Goal: Book appointment/travel/reservation

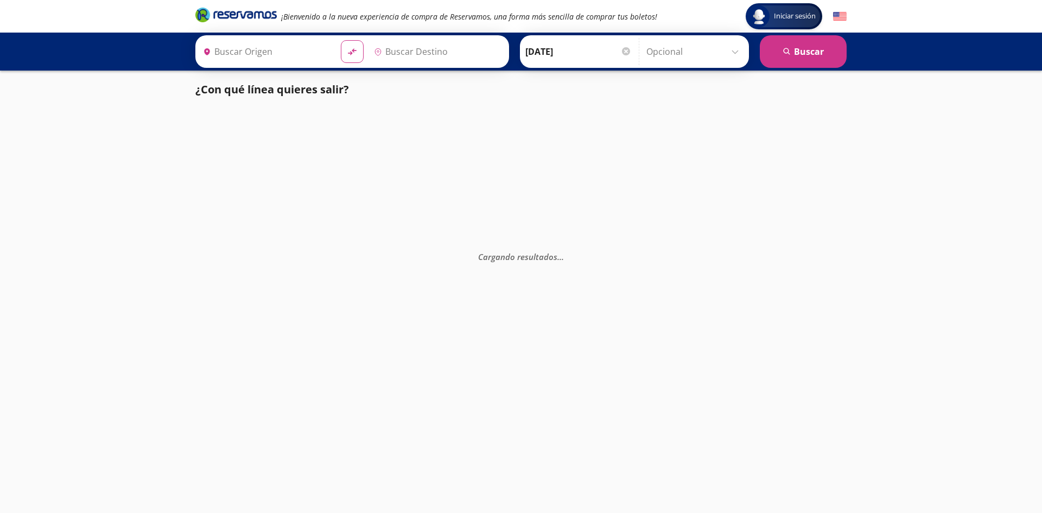
type input "[GEOGRAPHIC_DATA], [GEOGRAPHIC_DATA]"
type input "[GEOGRAPHIC_DATA][PERSON_NAME], [GEOGRAPHIC_DATA]"
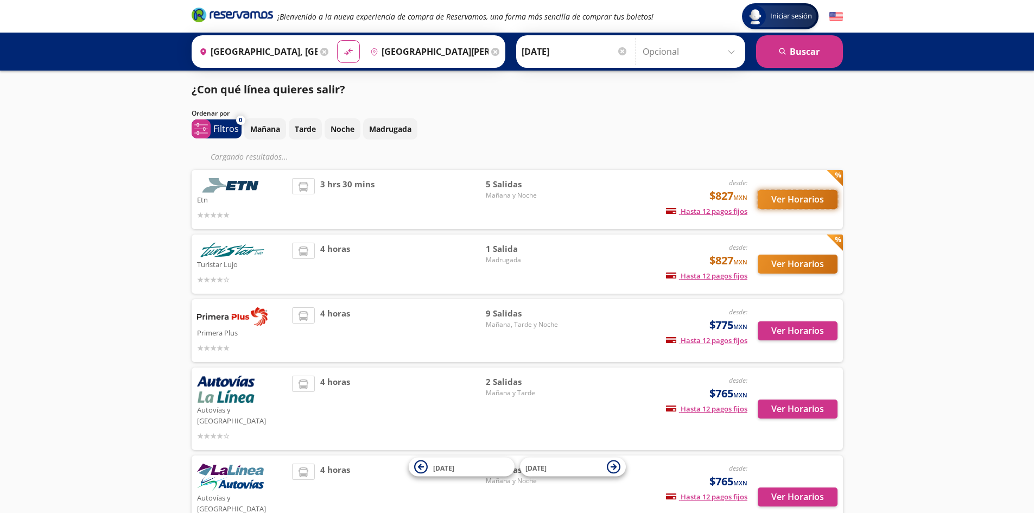
click at [784, 206] on button "Ver Horarios" at bounding box center [798, 199] width 80 height 19
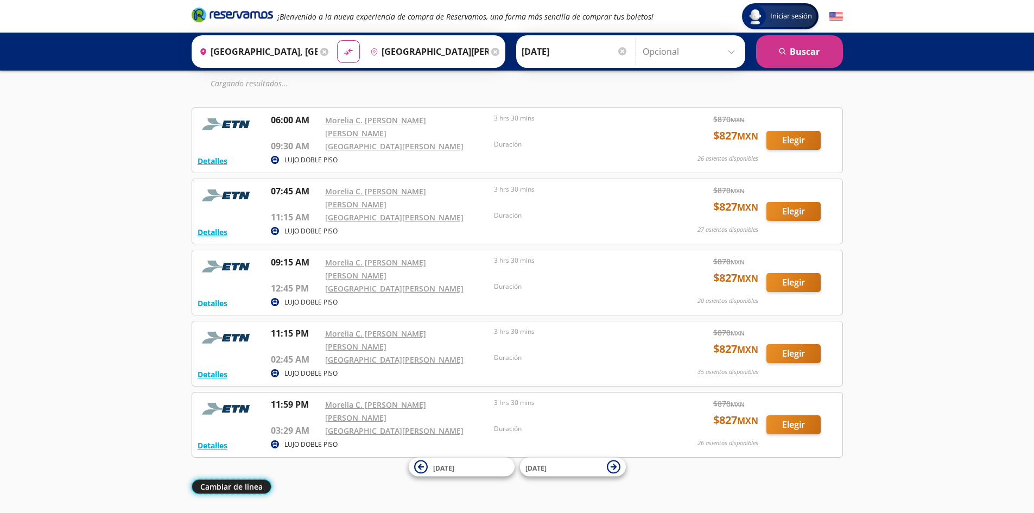
scroll to position [34, 0]
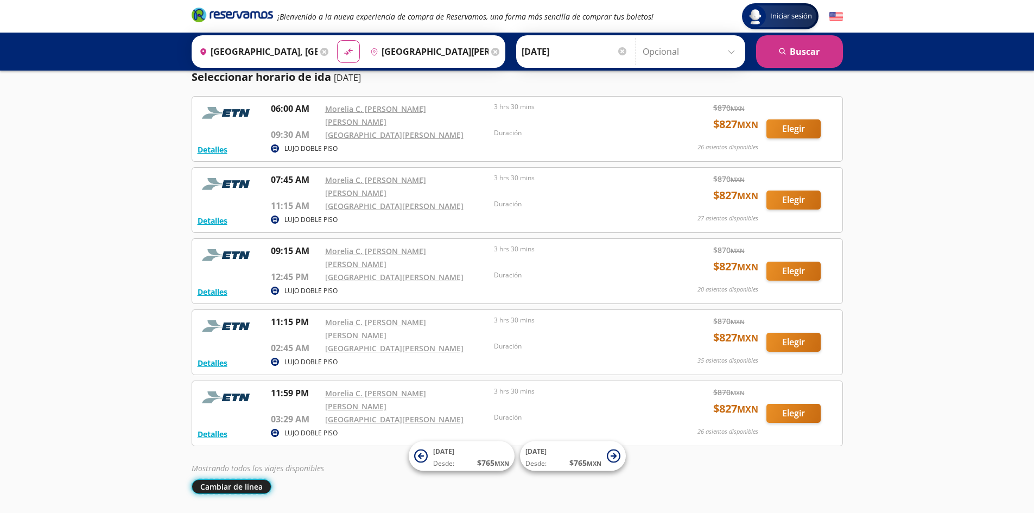
click at [246, 479] on button "Cambiar de línea" at bounding box center [232, 486] width 80 height 15
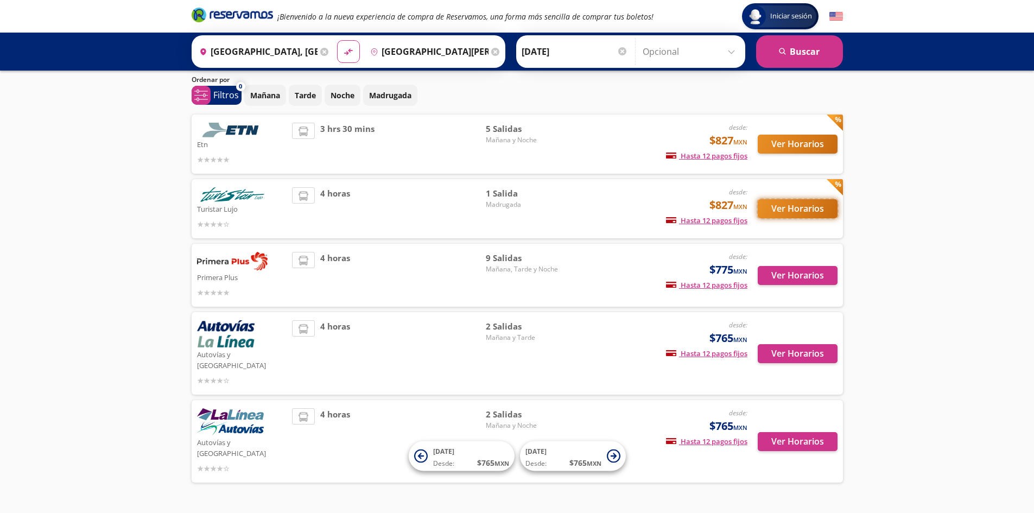
click at [786, 211] on button "Ver Horarios" at bounding box center [798, 208] width 80 height 19
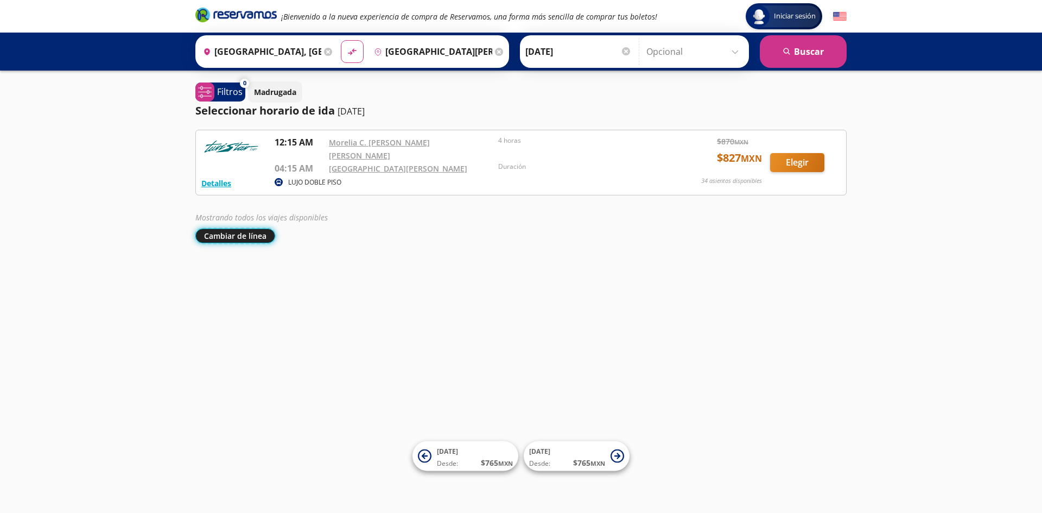
click at [224, 235] on button "Cambiar de línea" at bounding box center [235, 236] width 80 height 15
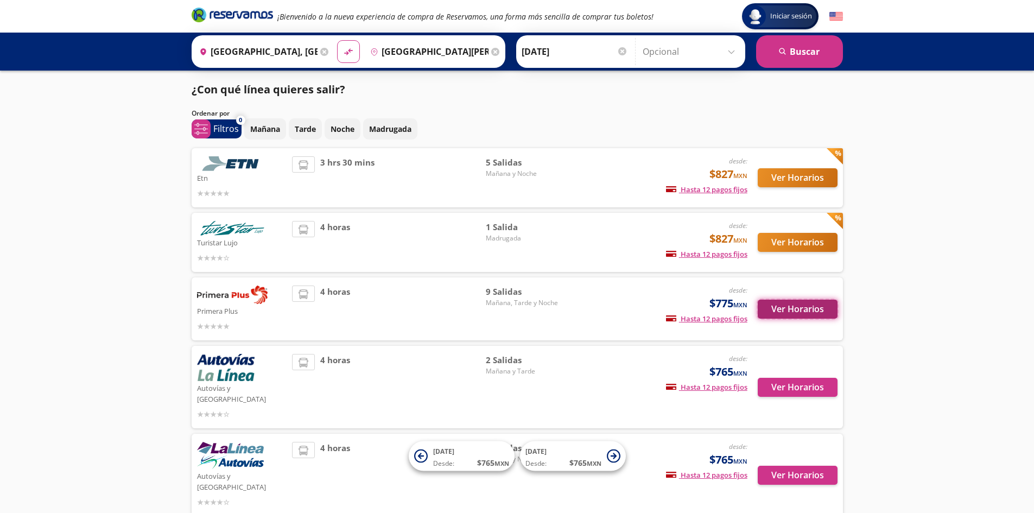
click at [815, 313] on button "Ver Horarios" at bounding box center [798, 309] width 80 height 19
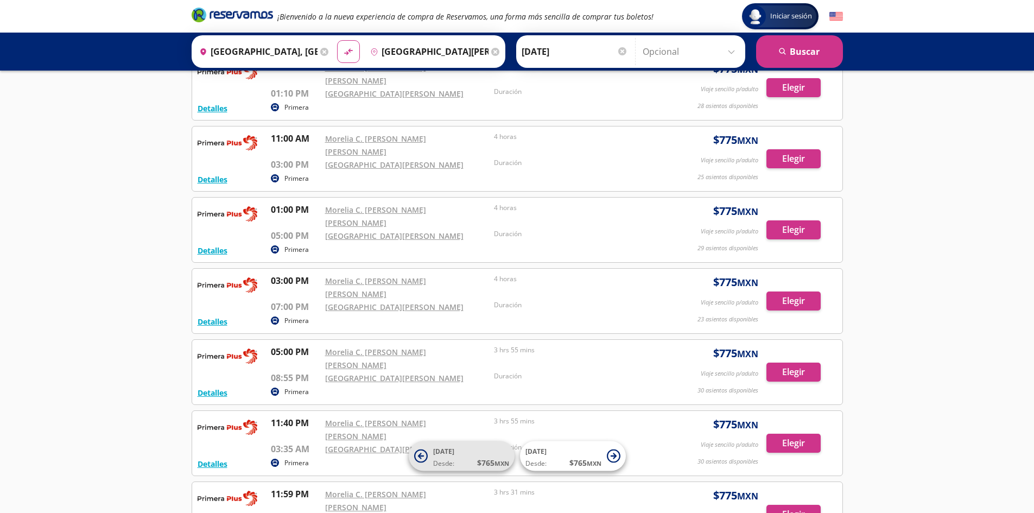
scroll to position [244, 0]
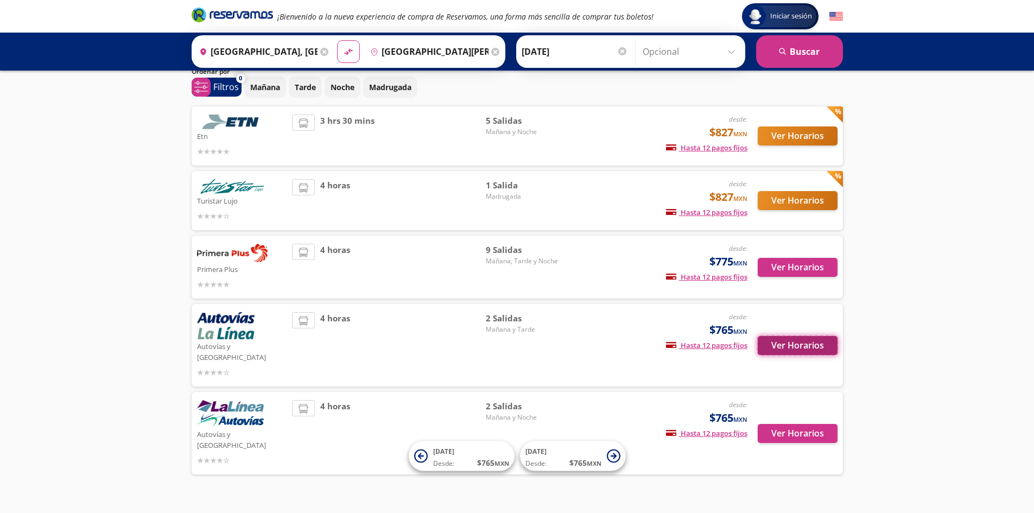
click at [776, 336] on button "Ver Horarios" at bounding box center [798, 345] width 80 height 19
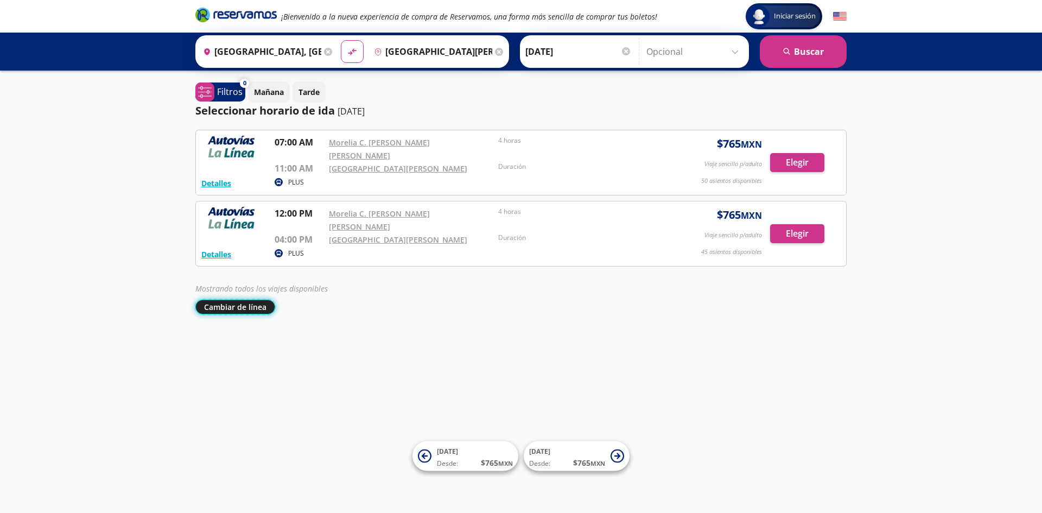
click at [244, 300] on button "Cambiar de línea" at bounding box center [235, 307] width 80 height 15
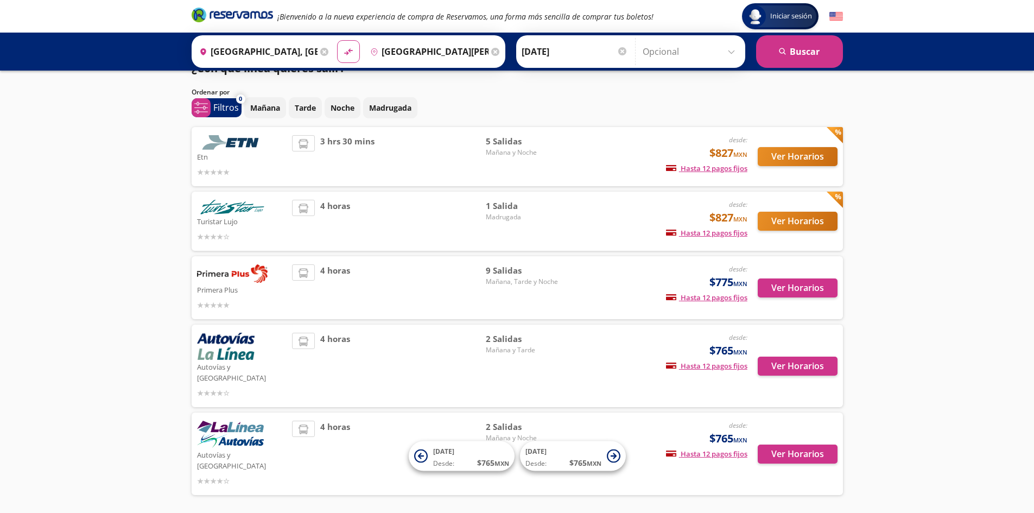
scroll to position [42, 0]
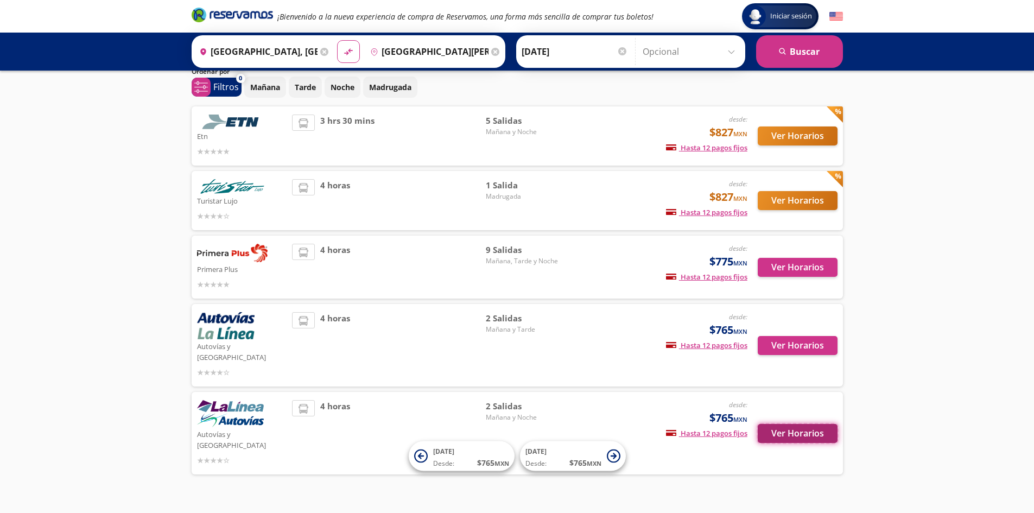
click at [803, 424] on button "Ver Horarios" at bounding box center [798, 433] width 80 height 19
